Goal: Task Accomplishment & Management: Complete application form

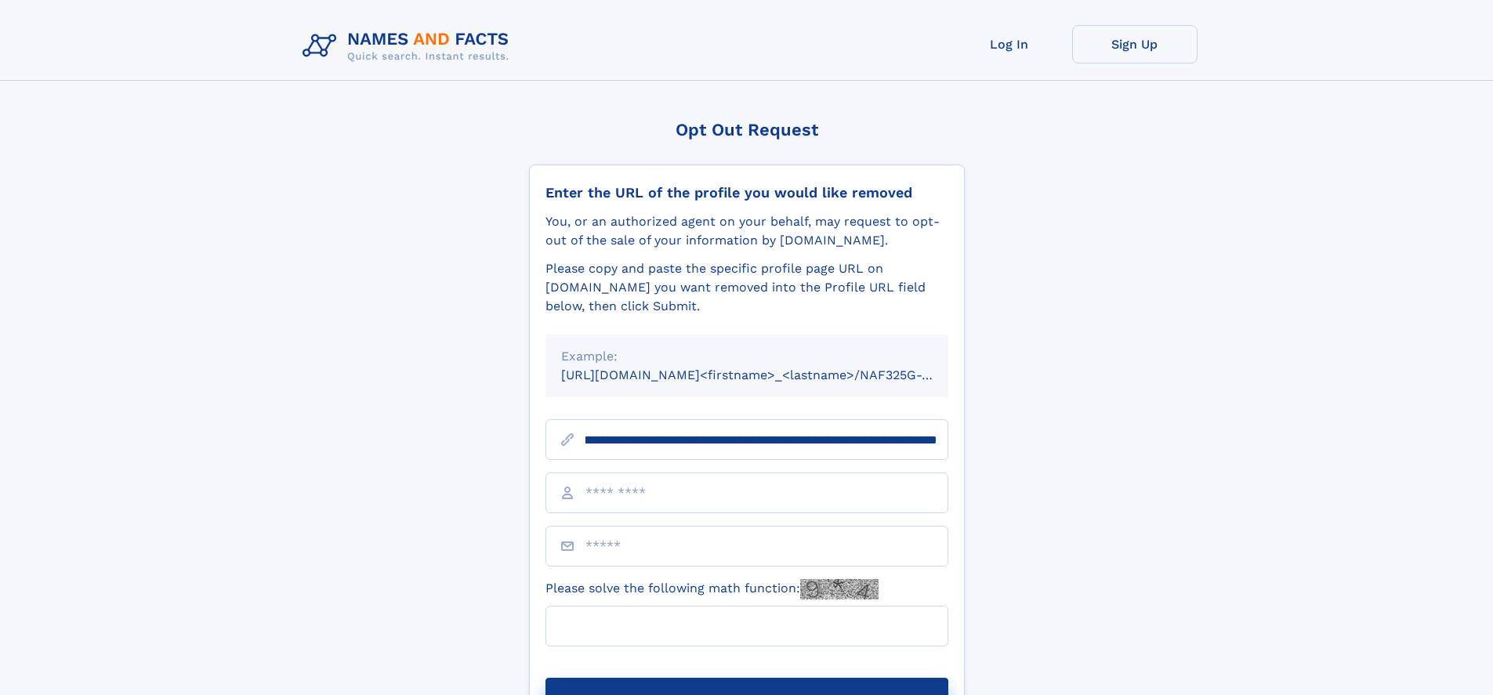
scroll to position [0, 172]
type input "**********"
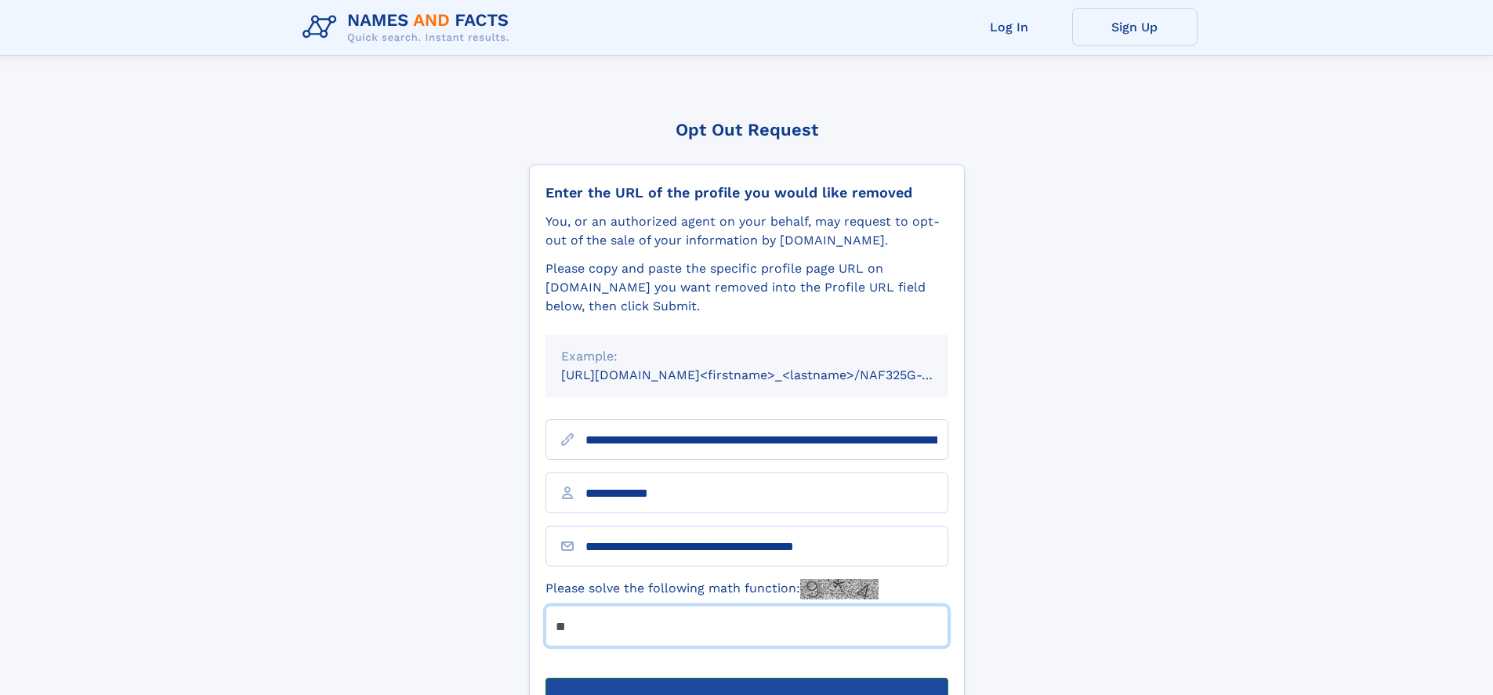
type input "**"
click at [746, 678] on button "Submit Opt Out Request" at bounding box center [747, 703] width 403 height 50
